Goal: Information Seeking & Learning: Learn about a topic

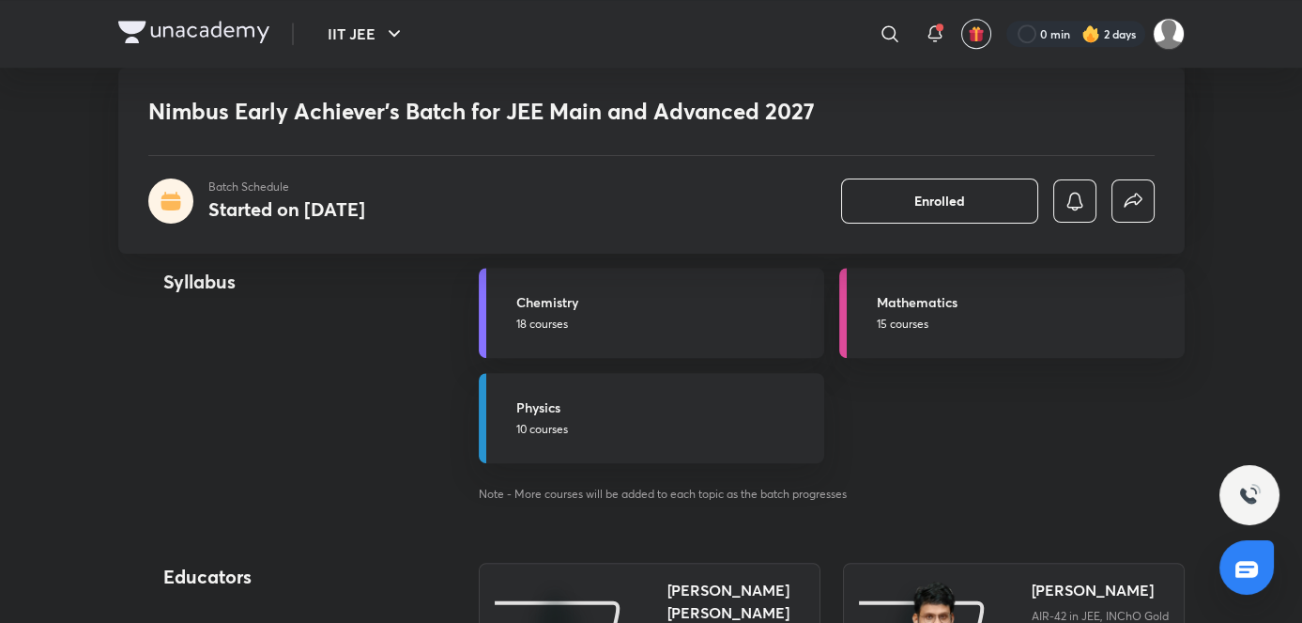
scroll to position [2212, 0]
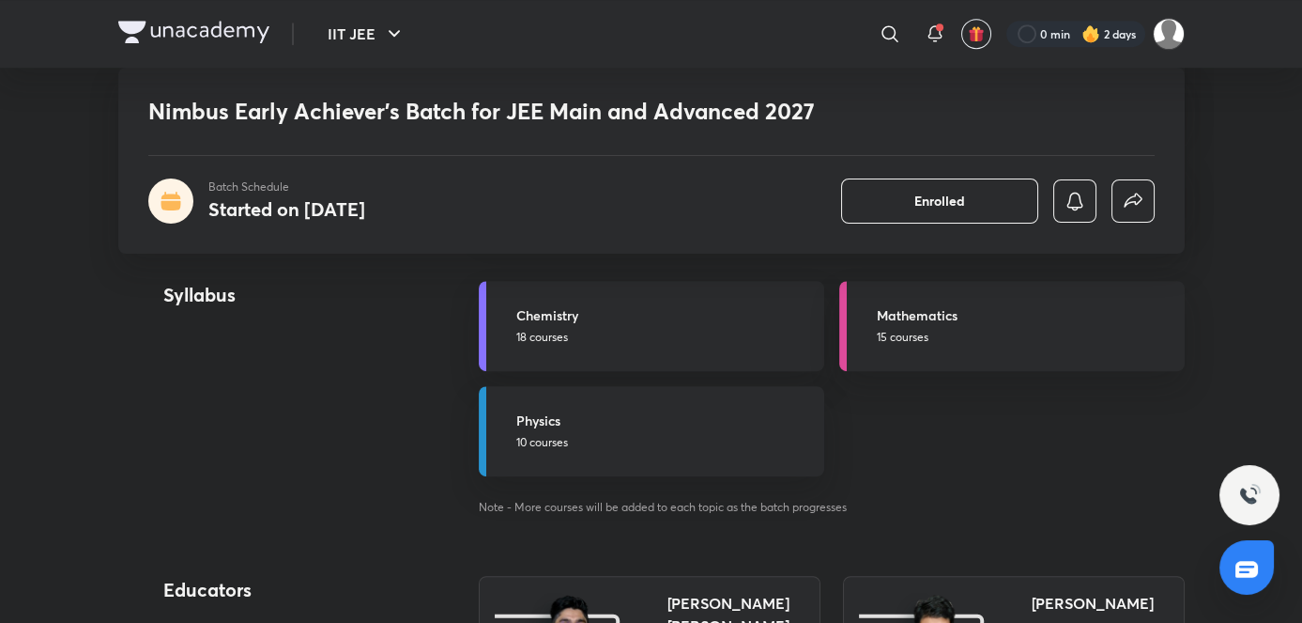
click at [592, 342] on p "18 courses" at bounding box center [664, 337] width 297 height 17
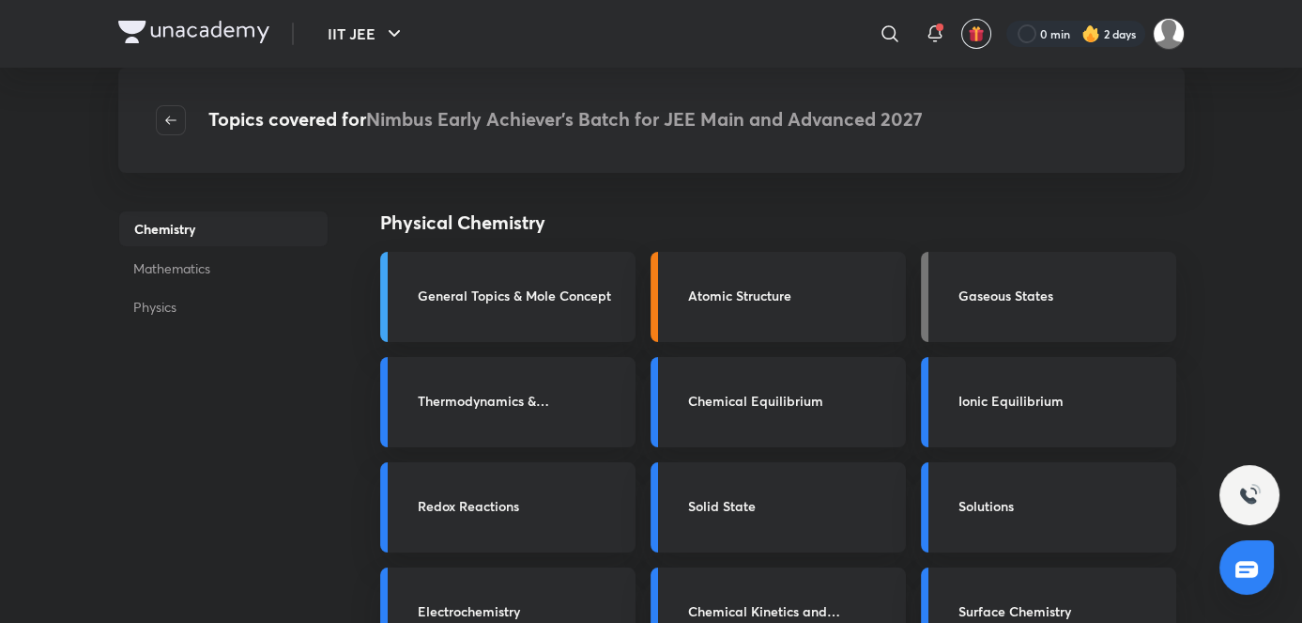
scroll to position [38, 0]
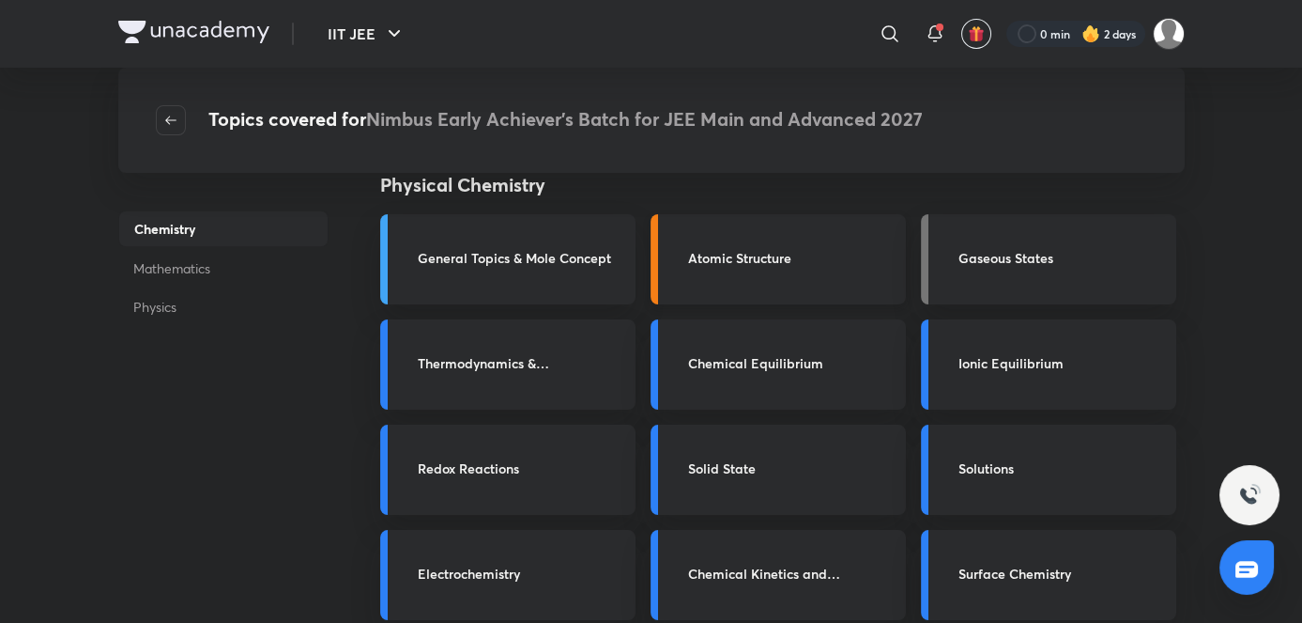
click at [768, 229] on link "Atomic Structure" at bounding box center [778, 259] width 255 height 90
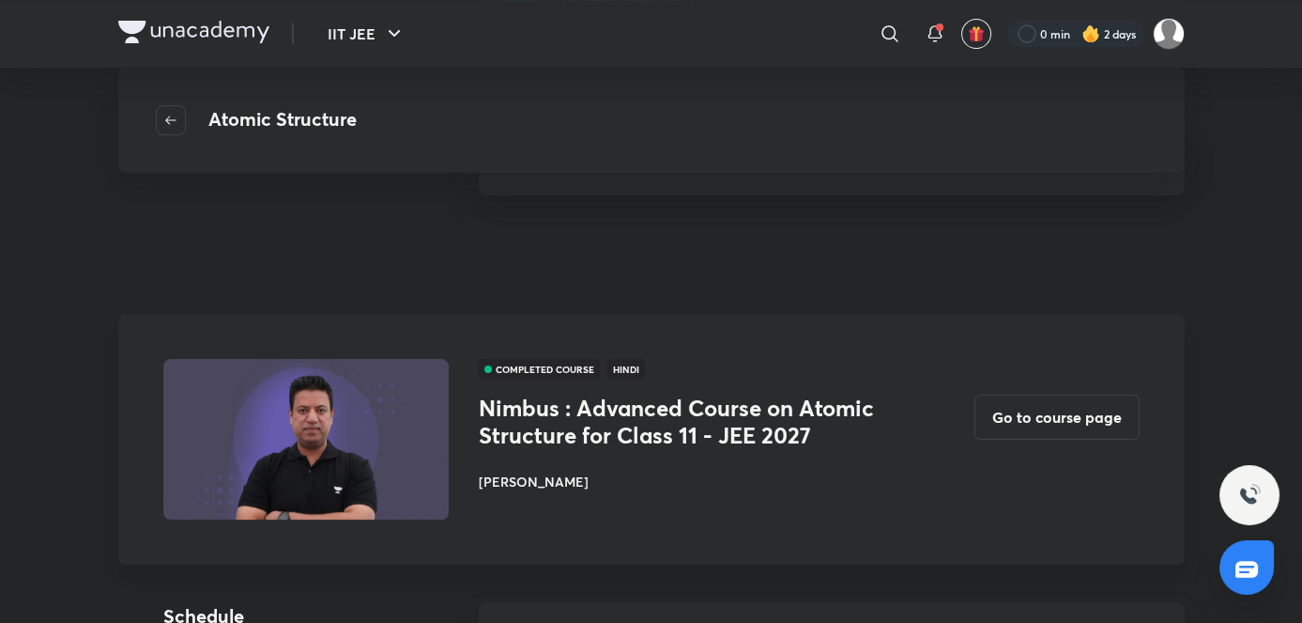
scroll to position [751, 0]
click at [1120, 413] on button "Go to course page" at bounding box center [1057, 415] width 165 height 45
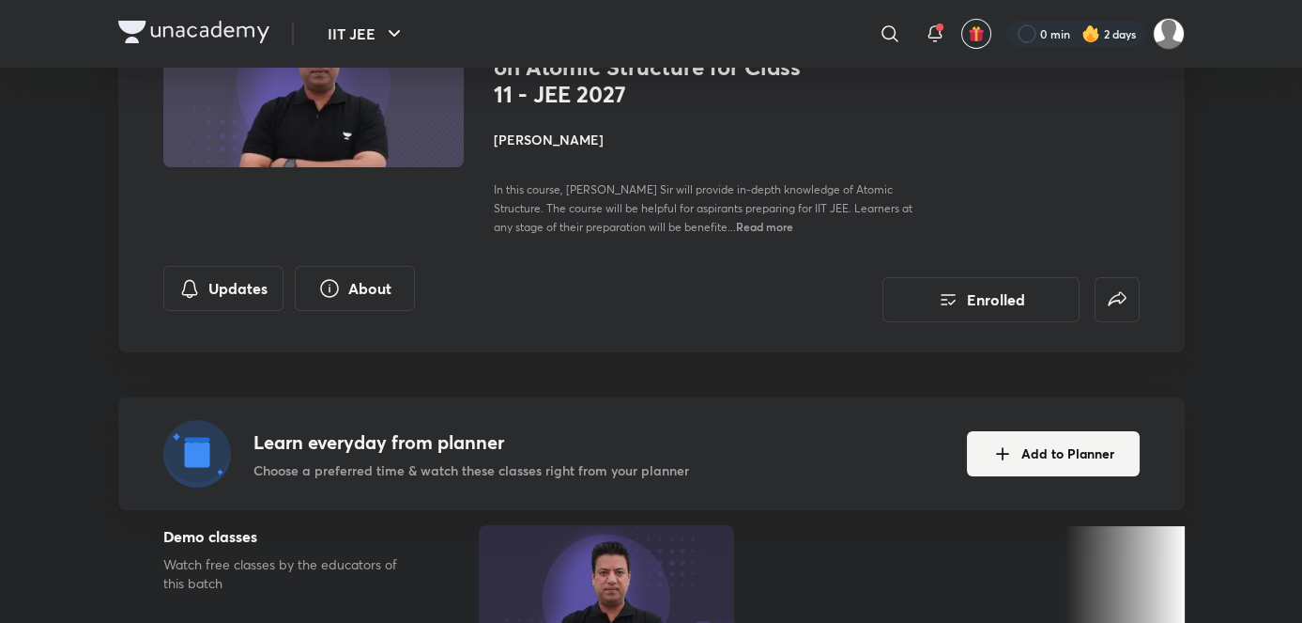
scroll to position [205, 0]
drag, startPoint x: 960, startPoint y: 437, endPoint x: 861, endPoint y: 362, distance: 124.0
click at [861, 362] on div "Nimbus : Advanced Course on Atomic Structure for Class 11 - JEE 2027 Enrolled I…" at bounding box center [651, 204] width 1067 height 609
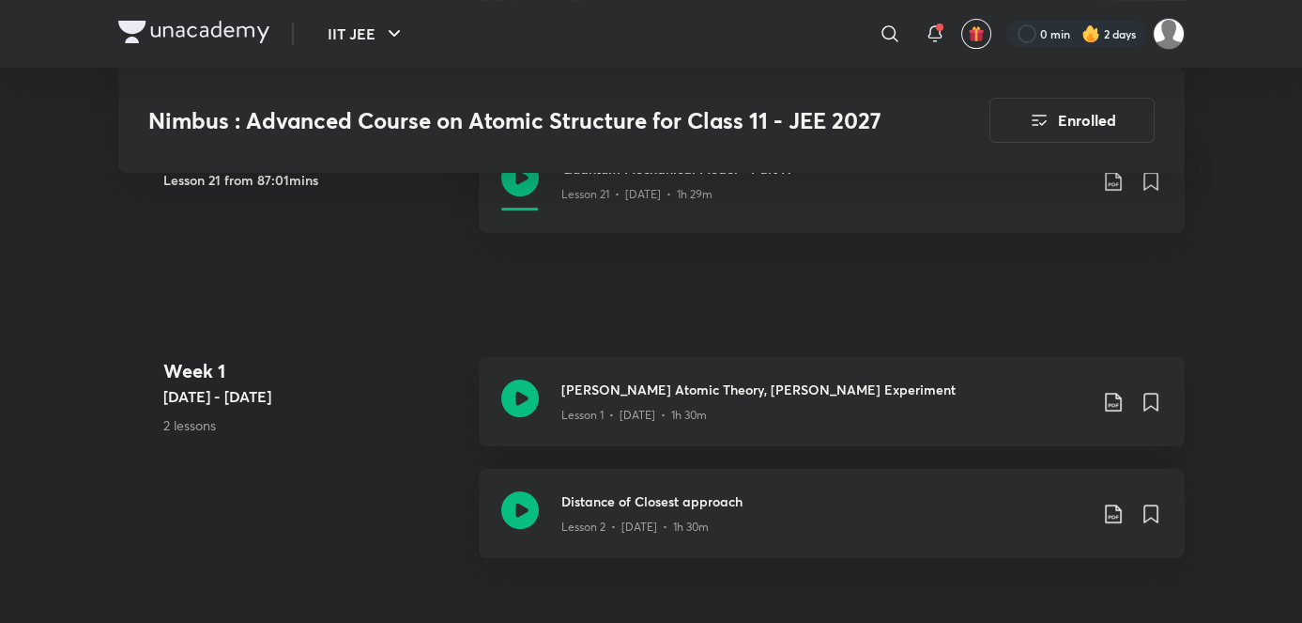
scroll to position [968, 0]
click at [840, 521] on div "Lesson 2 • Aug 8 • 1h 30m" at bounding box center [825, 524] width 526 height 24
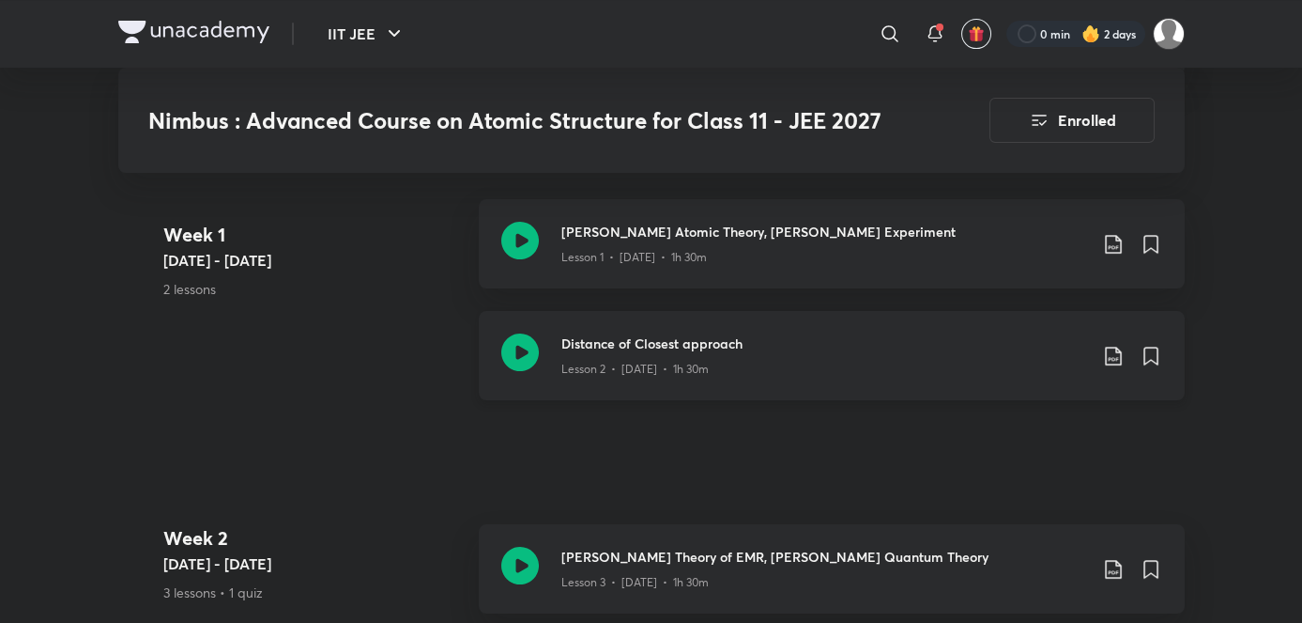
scroll to position [1129, 0]
click at [621, 576] on p "Lesson 3 • Aug 11 • 1h 30m" at bounding box center [635, 580] width 147 height 17
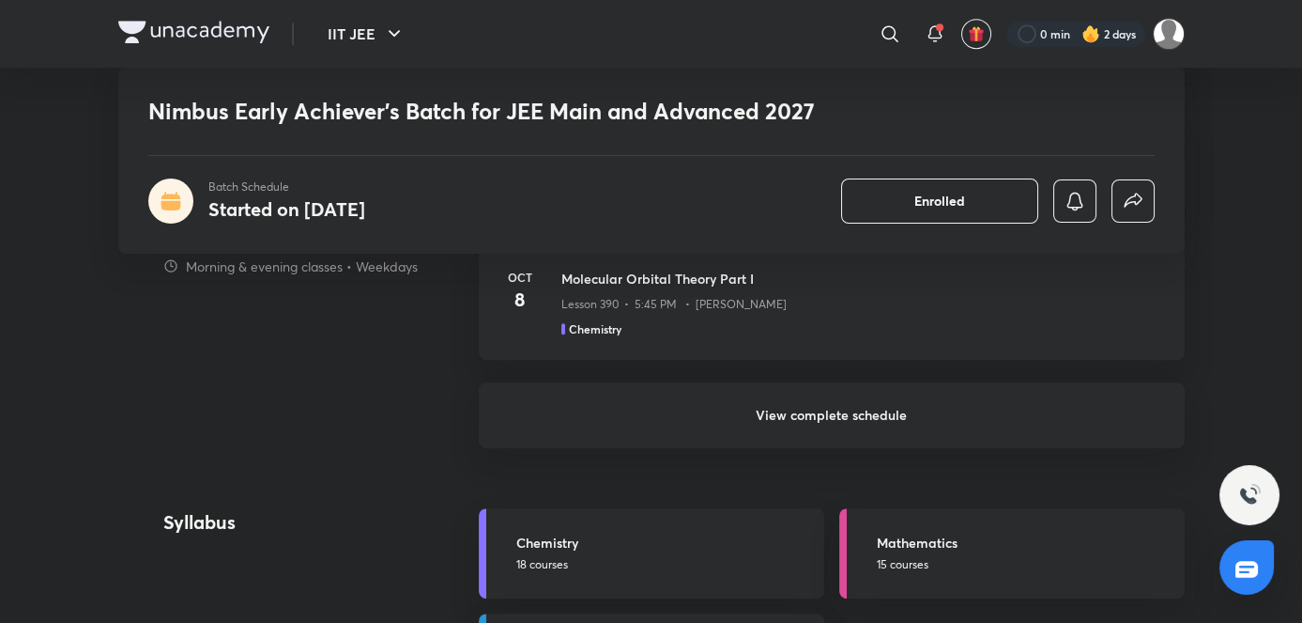
scroll to position [2015, 0]
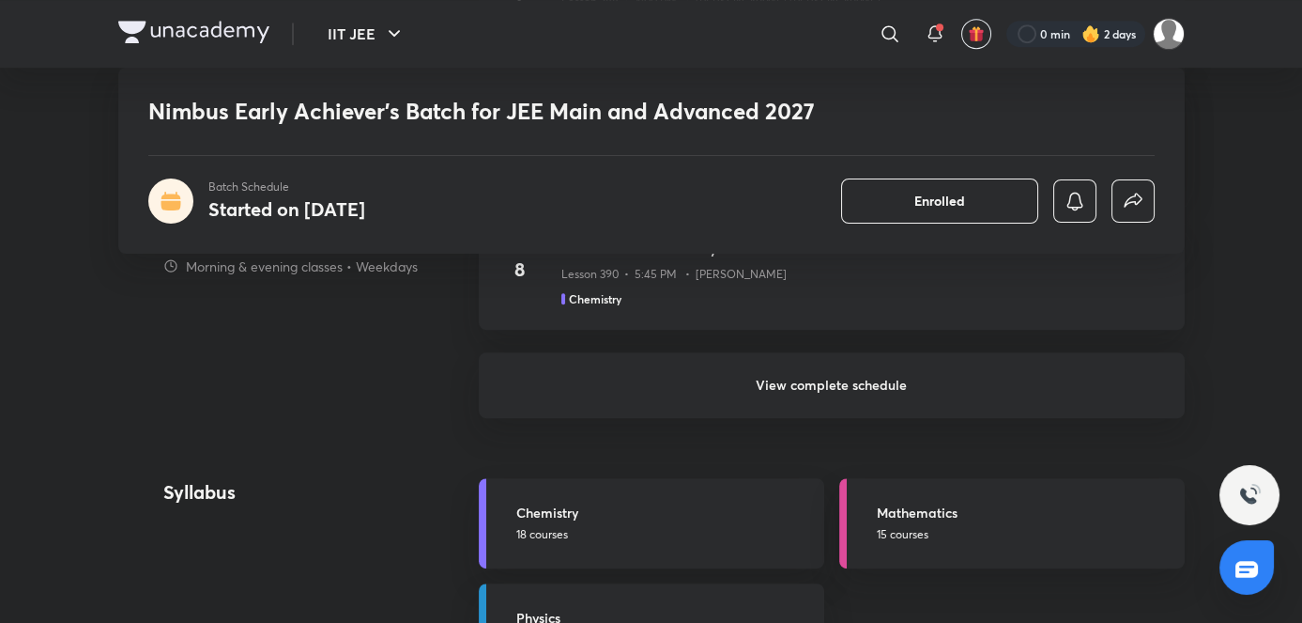
click at [555, 363] on h6 "View complete schedule" at bounding box center [832, 385] width 706 height 66
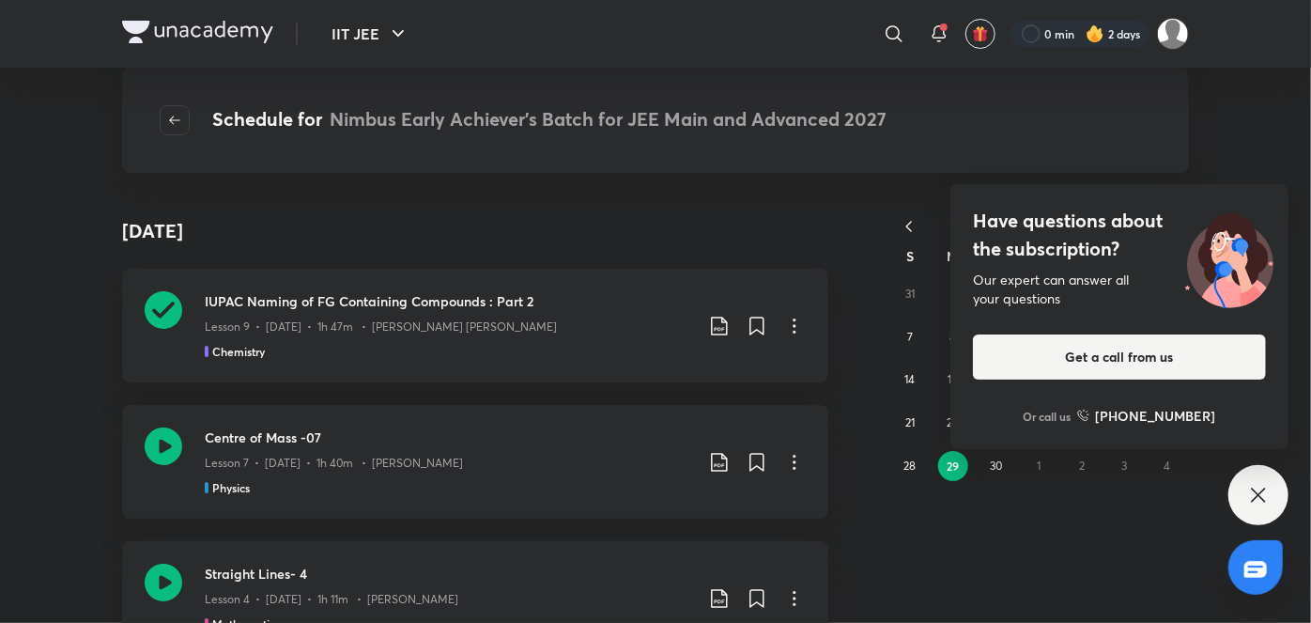
click at [1271, 490] on div "Have questions about the subscription? Our expert can answer all your questions…" at bounding box center [1258, 495] width 60 height 60
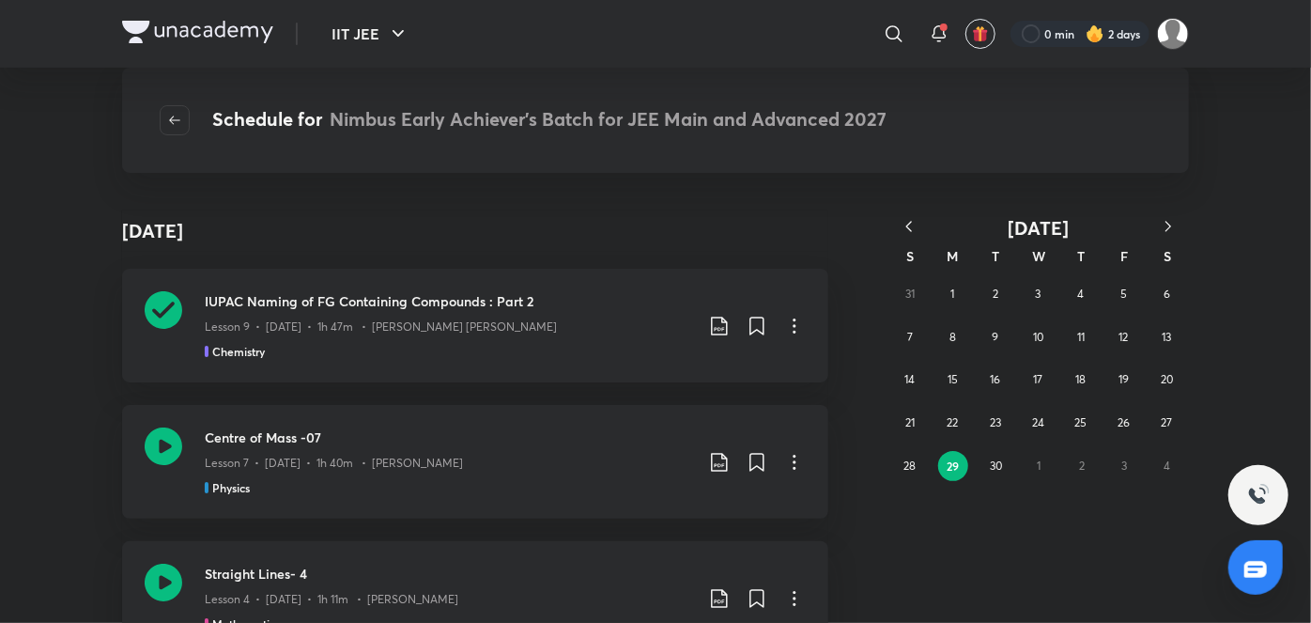
click at [1172, 225] on icon "button" at bounding box center [1168, 226] width 19 height 19
click at [914, 344] on button "5" at bounding box center [910, 337] width 30 height 30
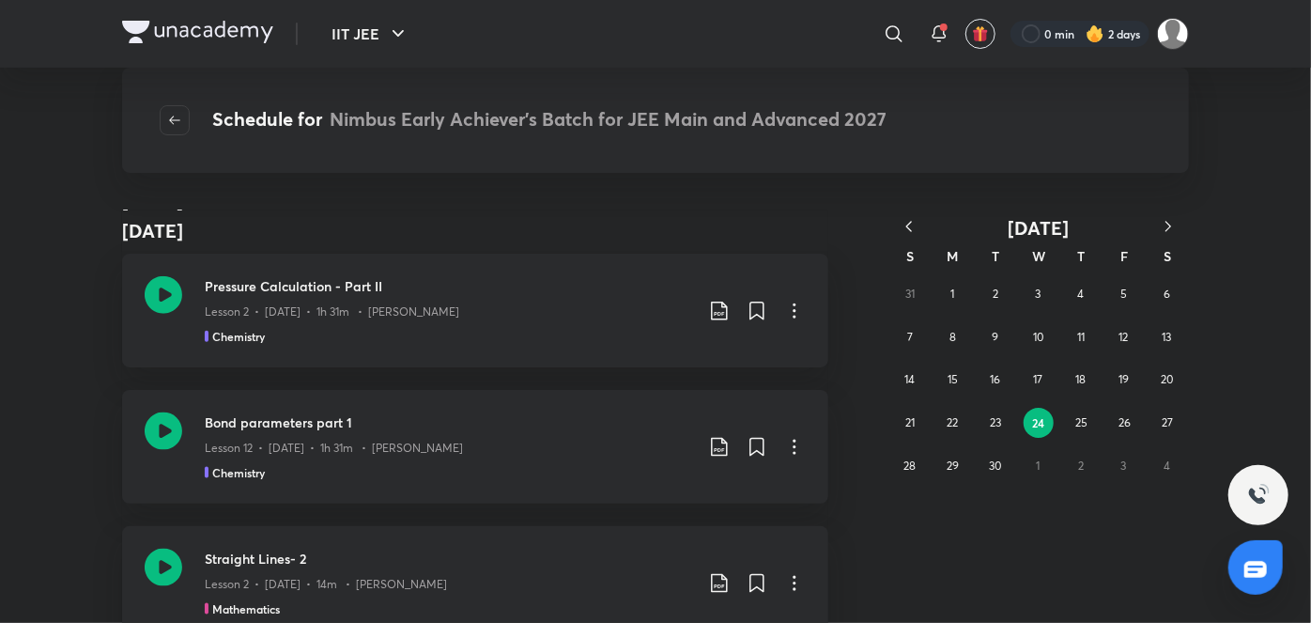
scroll to position [19252, 0]
click at [1162, 235] on icon "button" at bounding box center [1168, 226] width 19 height 19
click at [909, 339] on abbr "5" at bounding box center [909, 337] width 7 height 15
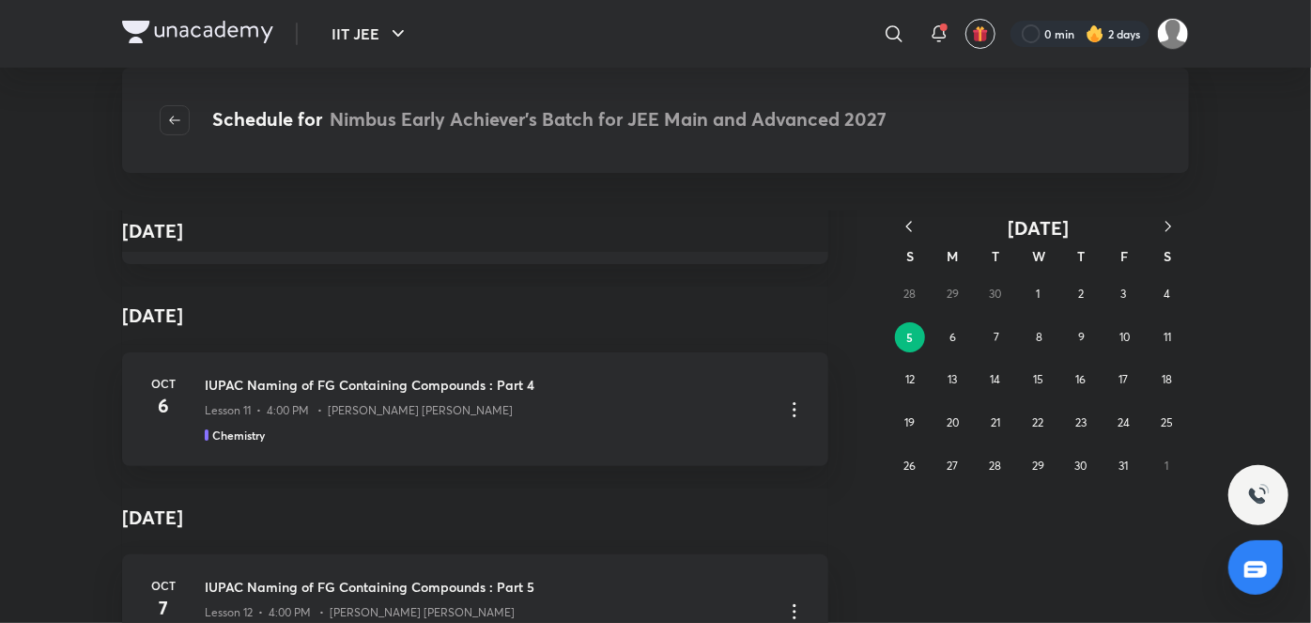
scroll to position [249, 0]
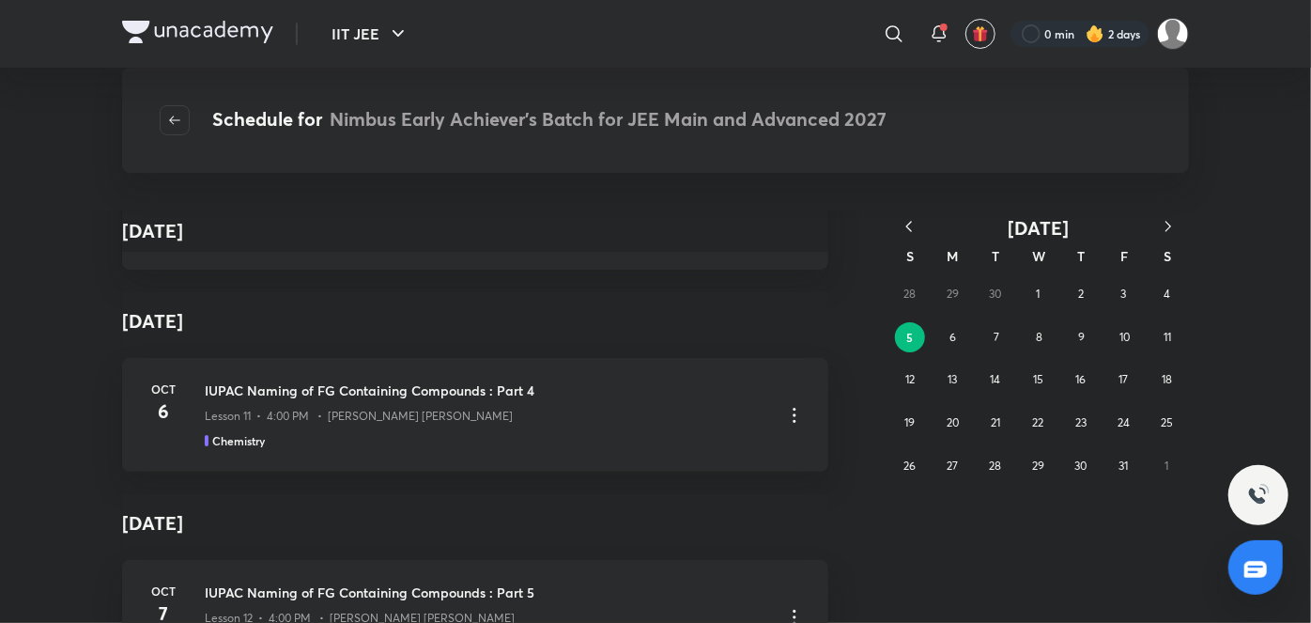
drag, startPoint x: 624, startPoint y: 290, endPoint x: 513, endPoint y: 307, distance: 112.1
click at [513, 307] on h4 "October 6" at bounding box center [475, 321] width 706 height 58
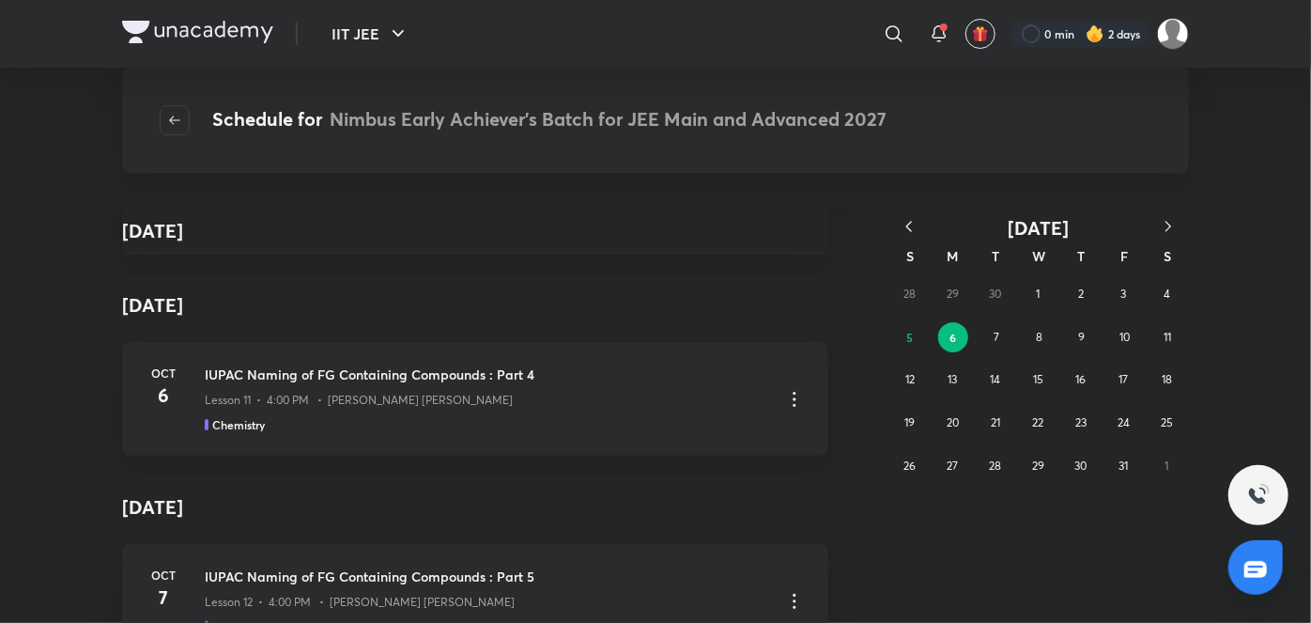
scroll to position [264, 0]
click at [909, 338] on abbr "5" at bounding box center [909, 337] width 7 height 15
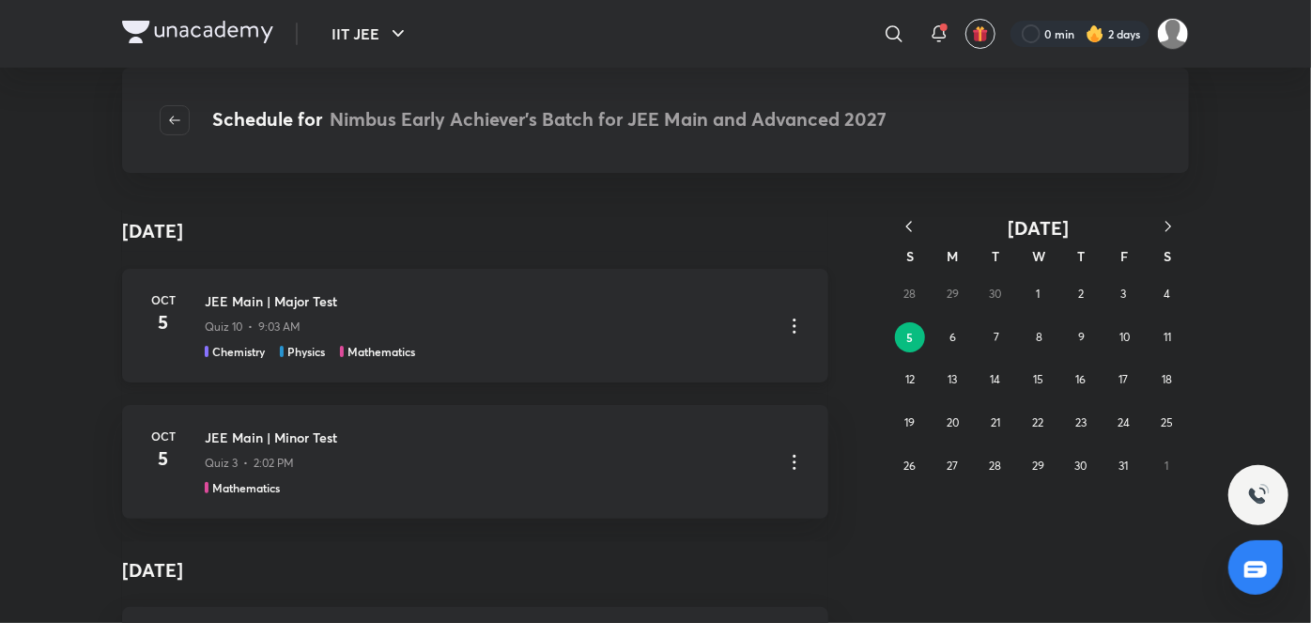
click at [332, 339] on div "JEE Main | Major Test Quiz 10 • 9:03 AM Chemistry Physics Mathematics" at bounding box center [486, 325] width 563 height 69
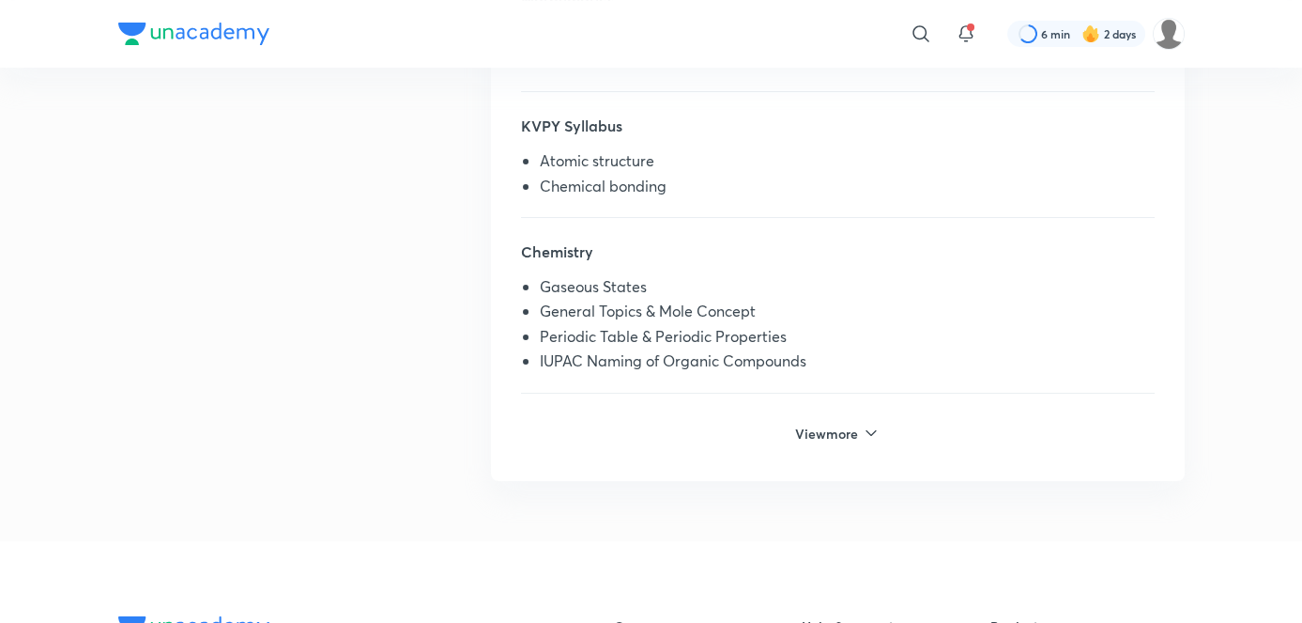
scroll to position [593, 0]
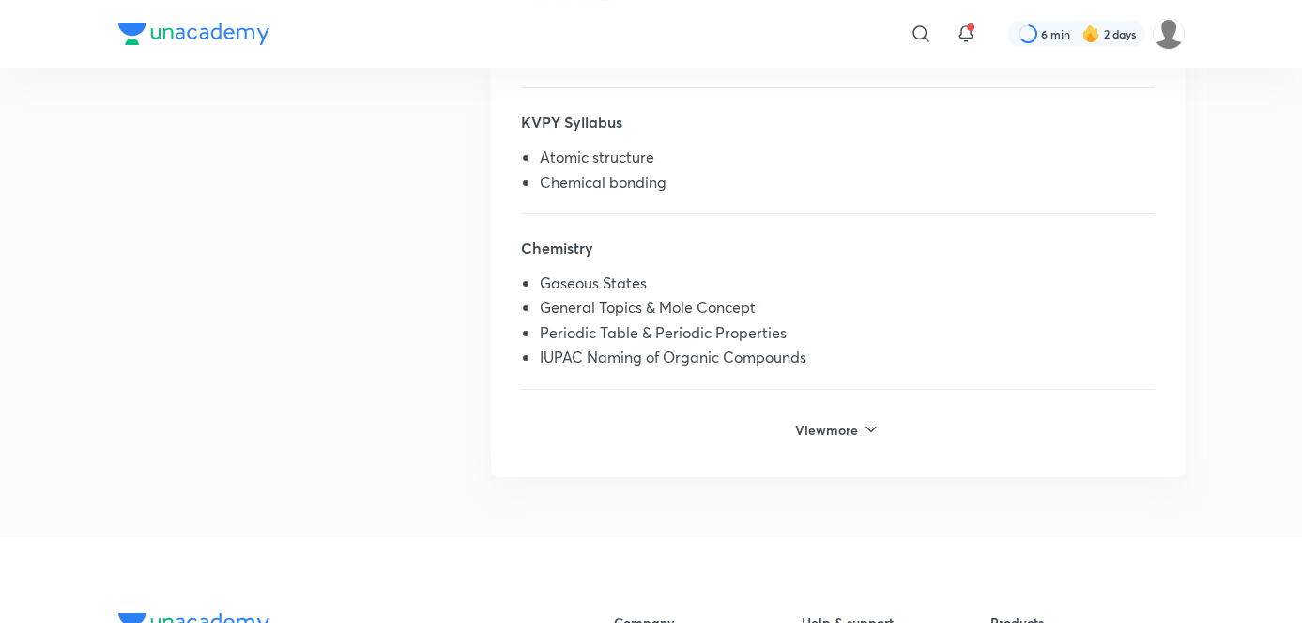
click at [691, 449] on div "View more" at bounding box center [837, 444] width 633 height 65
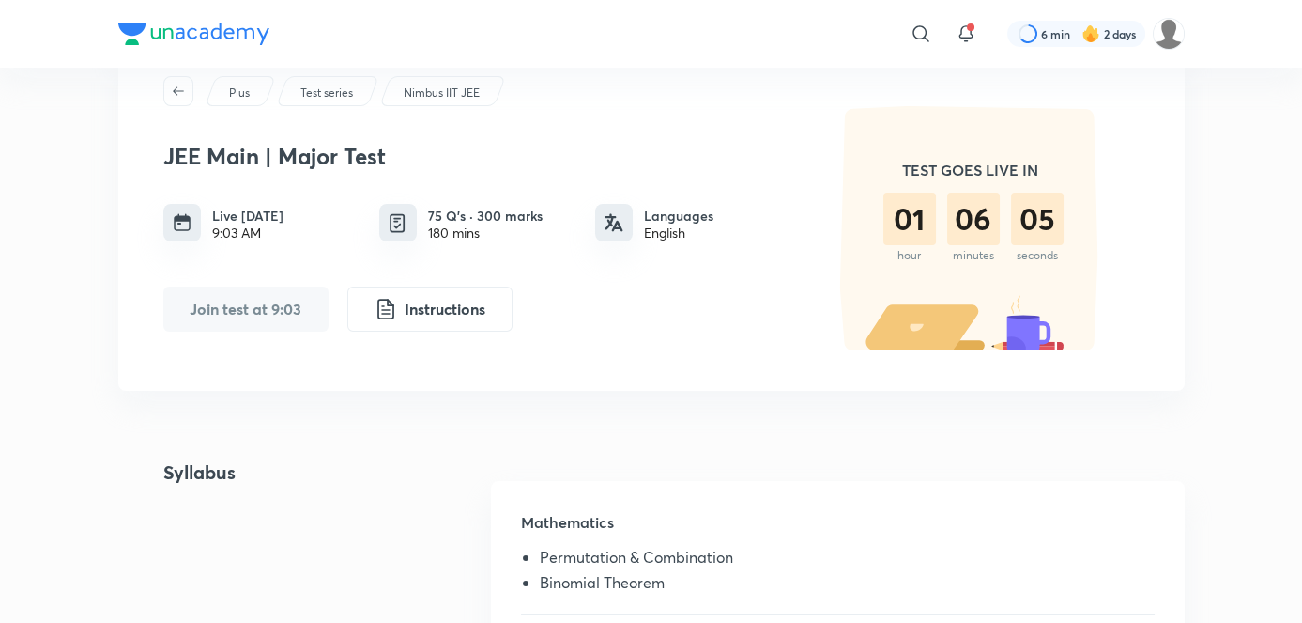
scroll to position [0, 0]
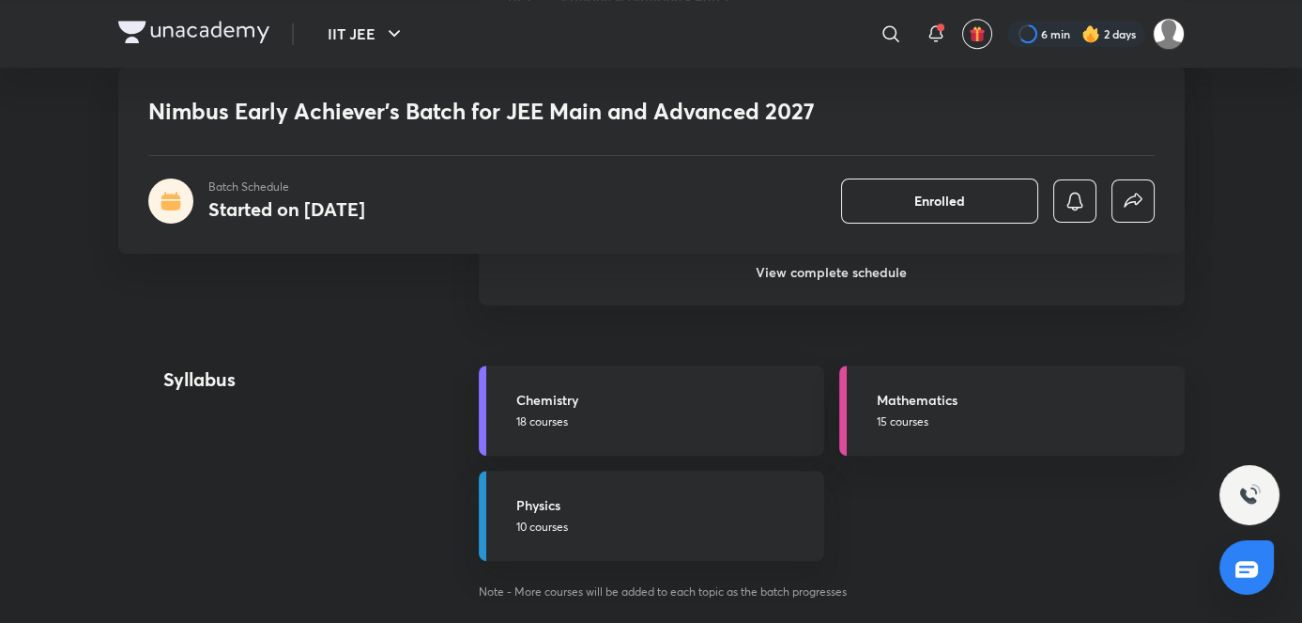
scroll to position [2154, 0]
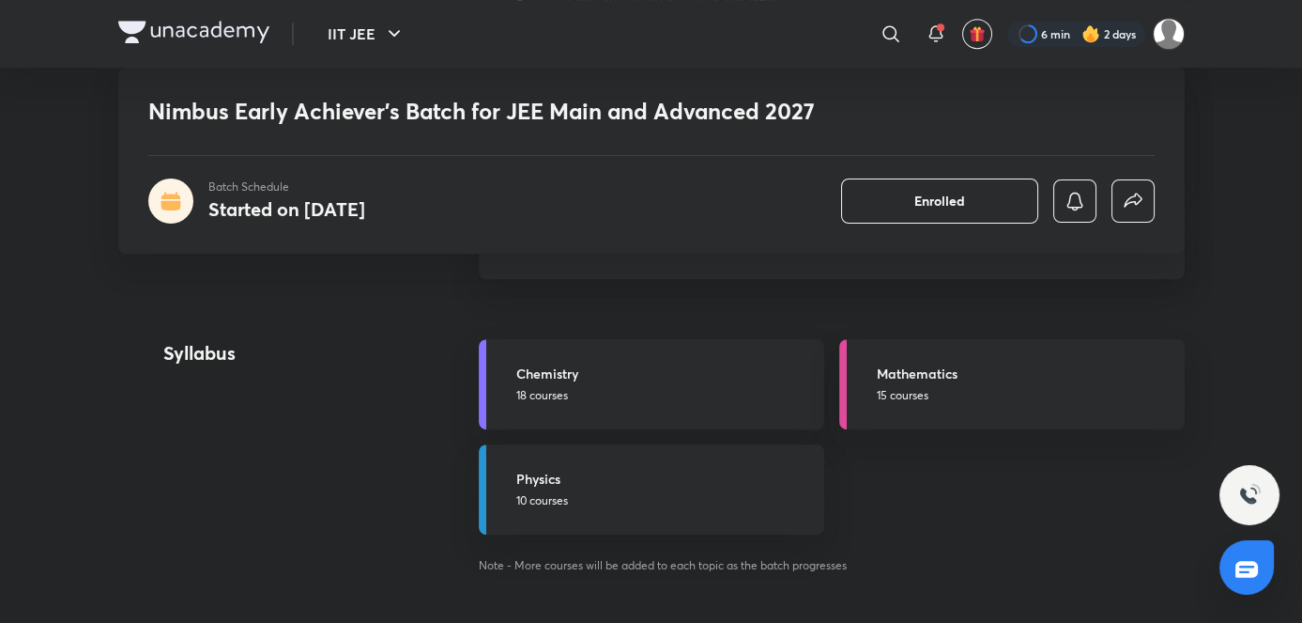
drag, startPoint x: 552, startPoint y: 281, endPoint x: 564, endPoint y: 250, distance: 33.3
click at [564, 250] on div "Nimbus Early Achiever’s Batch for JEE Main and Advanced 2027 Batch Schedule Sta…" at bounding box center [651, 615] width 1067 height 5328
click at [564, 250] on div "Nimbus Early Achiever’s Batch for JEE Main and Advanced 2027 Batch Schedule Sta…" at bounding box center [651, 161] width 1067 height 186
click at [561, 259] on h6 "View complete schedule" at bounding box center [832, 246] width 706 height 66
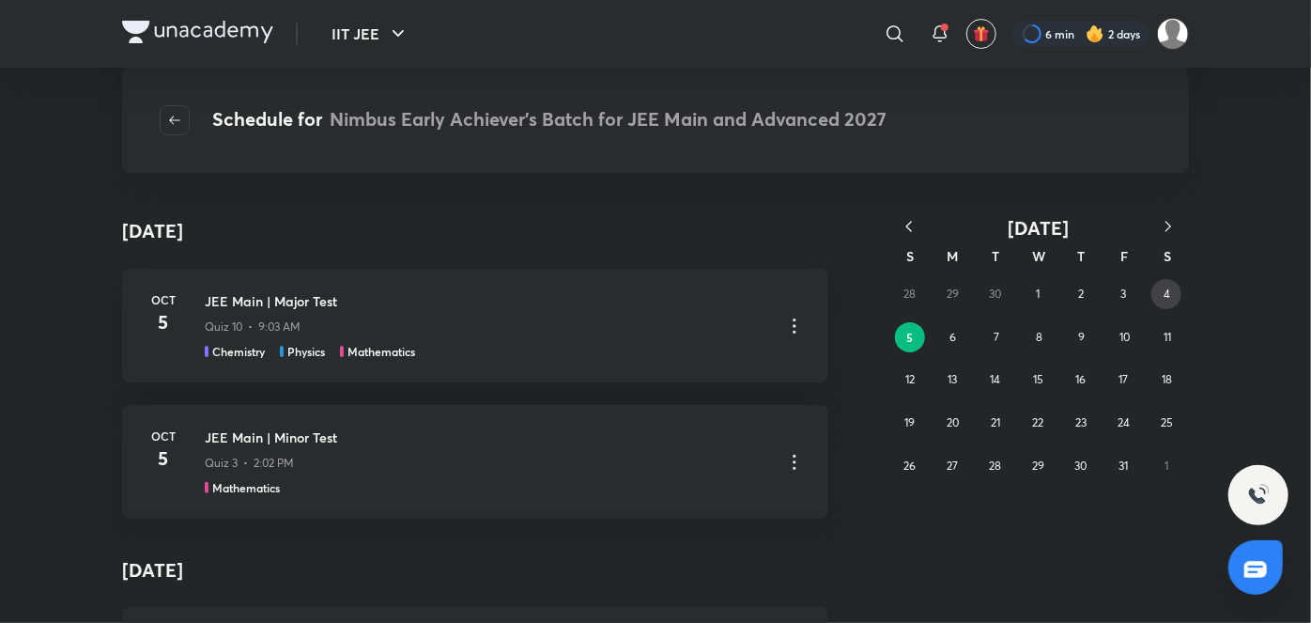
click at [1166, 299] on abbr "4" at bounding box center [1166, 293] width 7 height 14
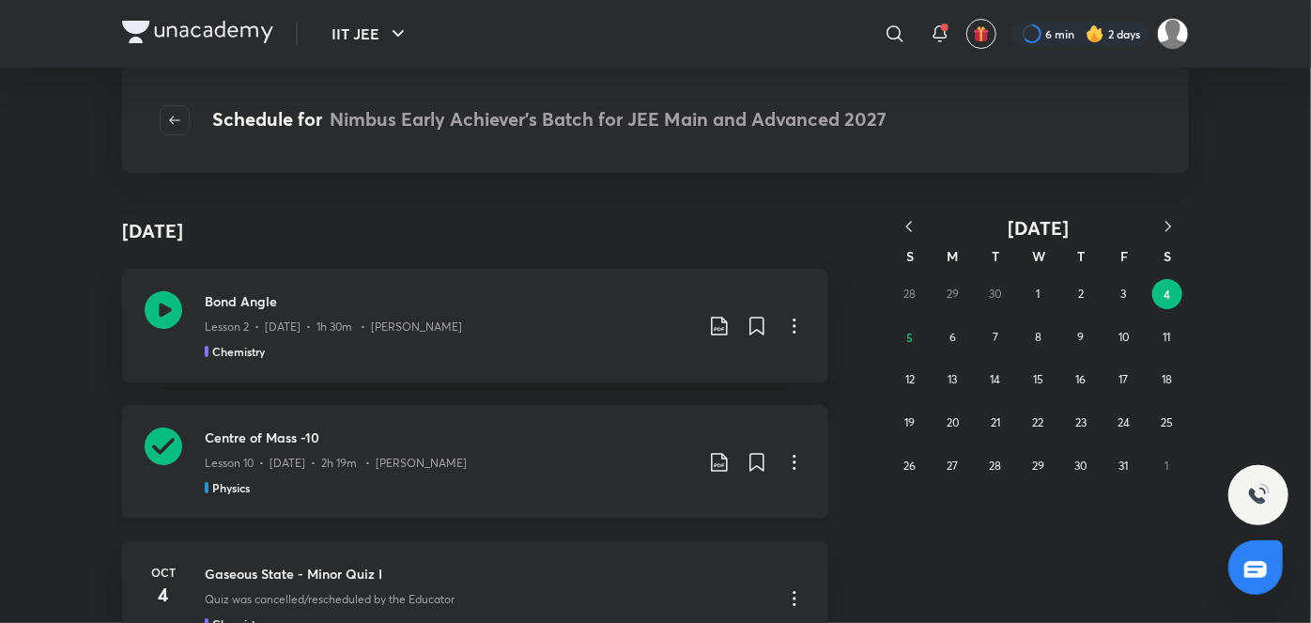
click at [392, 439] on h3 "Centre of Mass -10" at bounding box center [449, 437] width 488 height 20
